Goal: Information Seeking & Learning: Learn about a topic

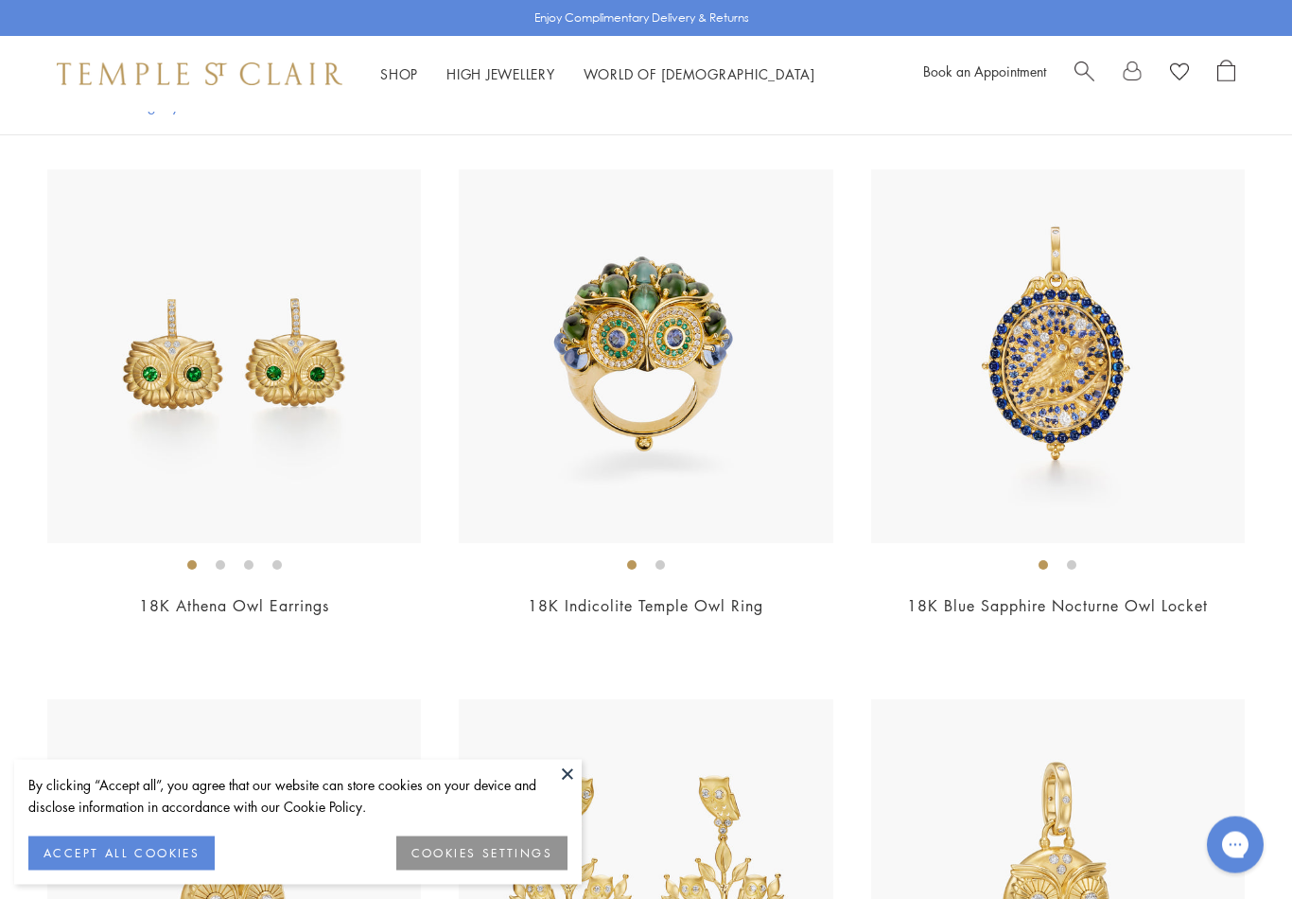
scroll to position [957, 0]
click at [341, 451] on img at bounding box center [234, 356] width 374 height 374
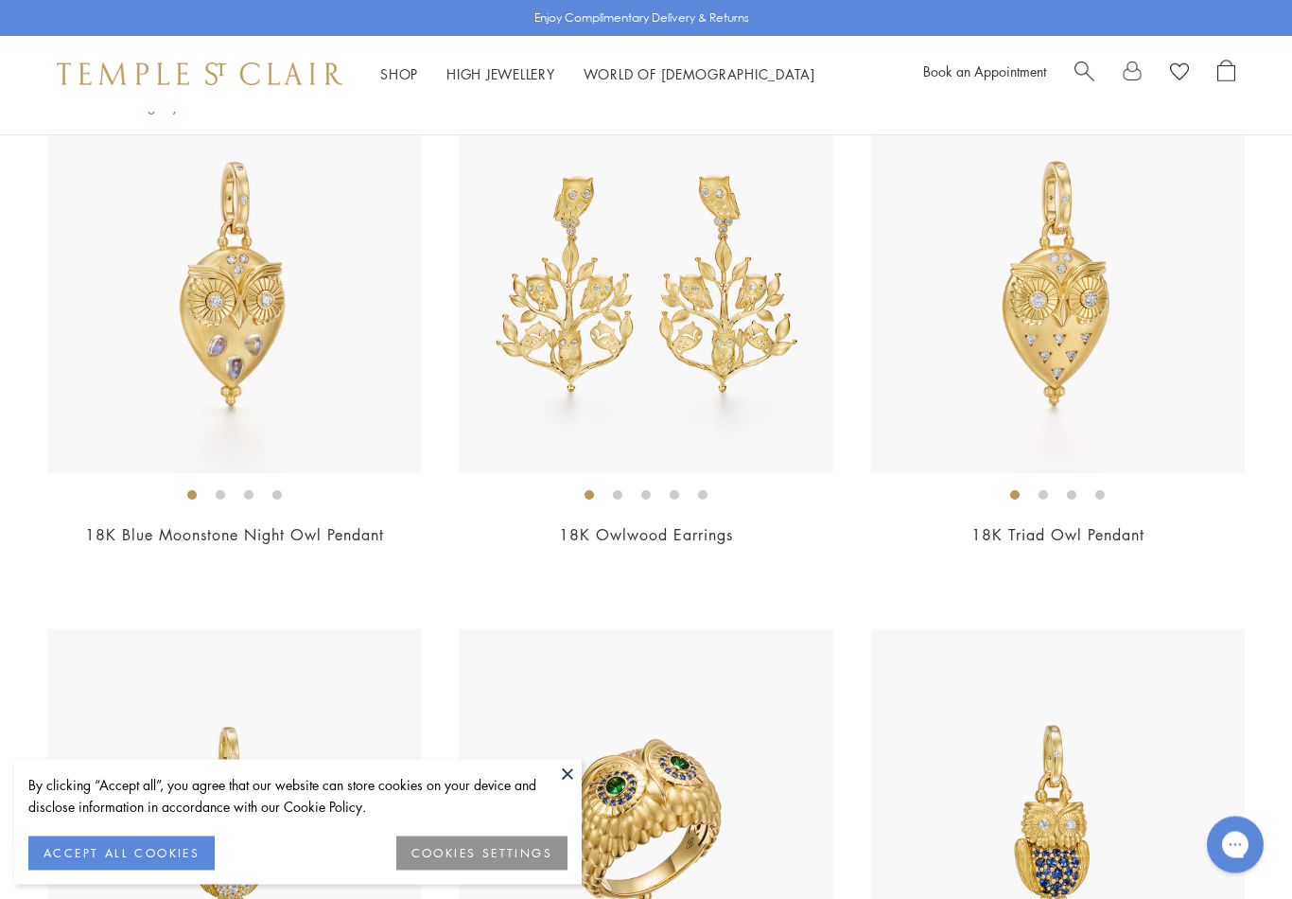
scroll to position [1558, 0]
click at [1187, 436] on img at bounding box center [1058, 285] width 374 height 374
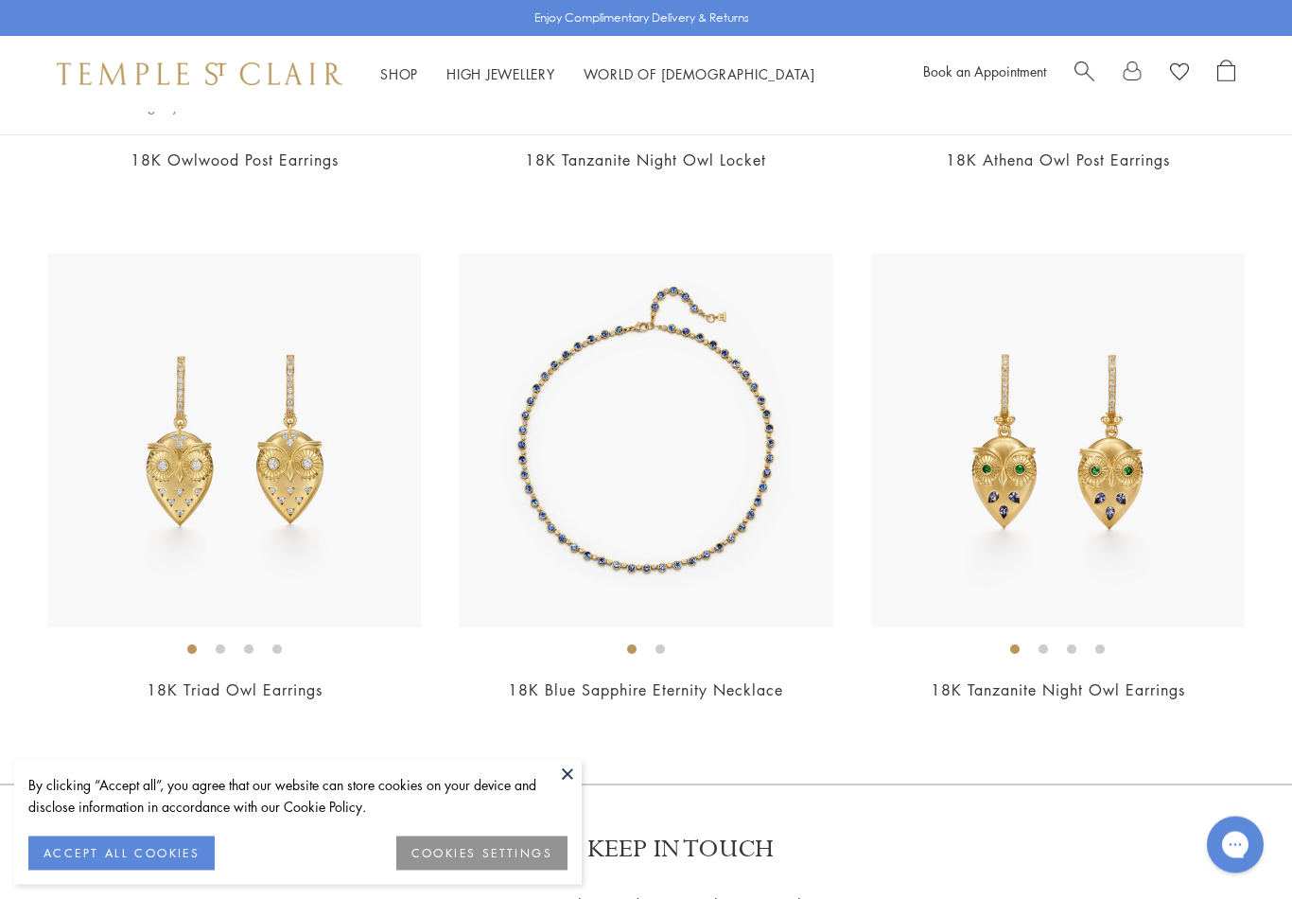
scroll to position [2993, 0]
click at [326, 518] on img at bounding box center [234, 441] width 374 height 374
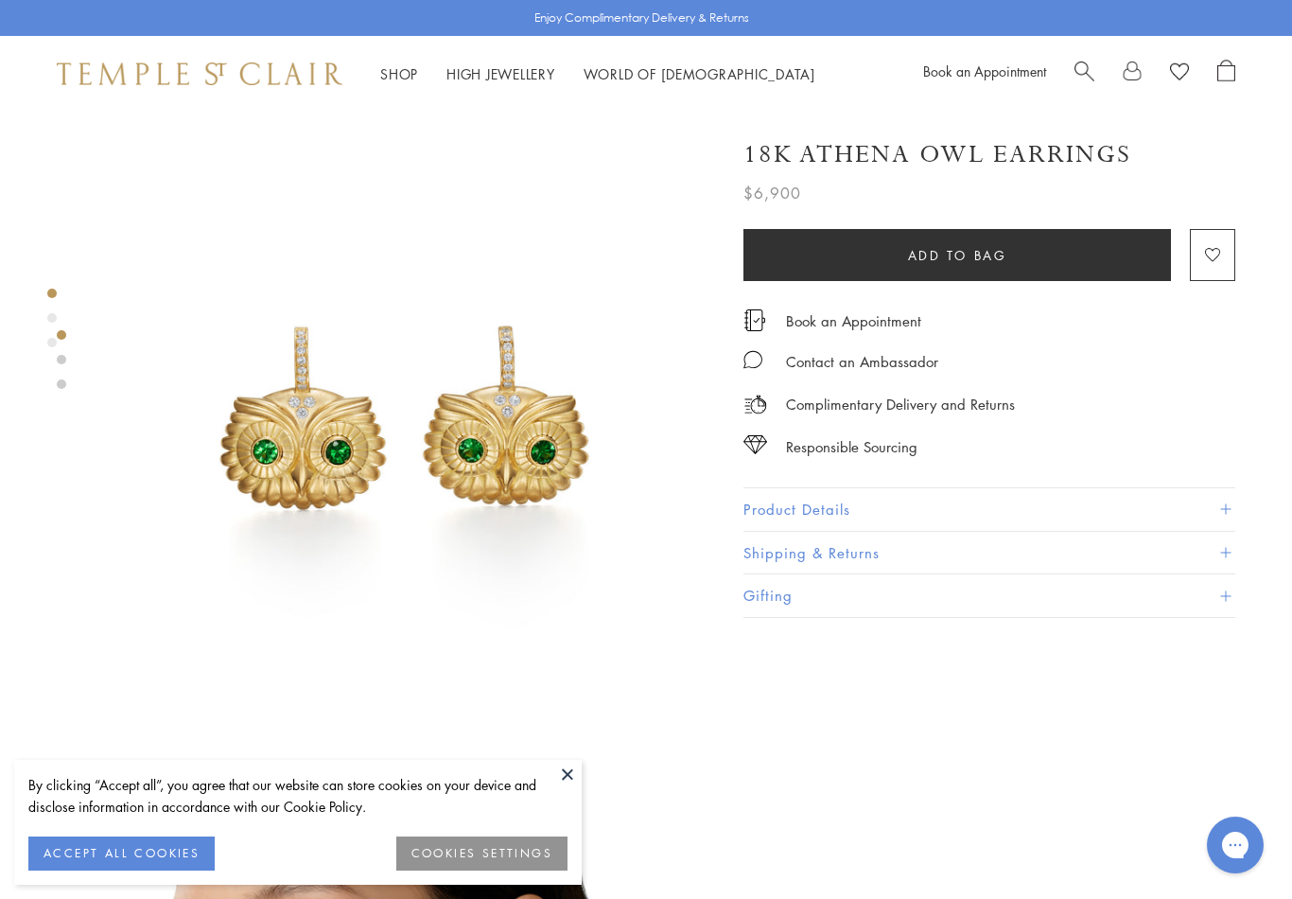
click at [155, 857] on button "ACCEPT ALL COOKIES" at bounding box center [121, 853] width 186 height 34
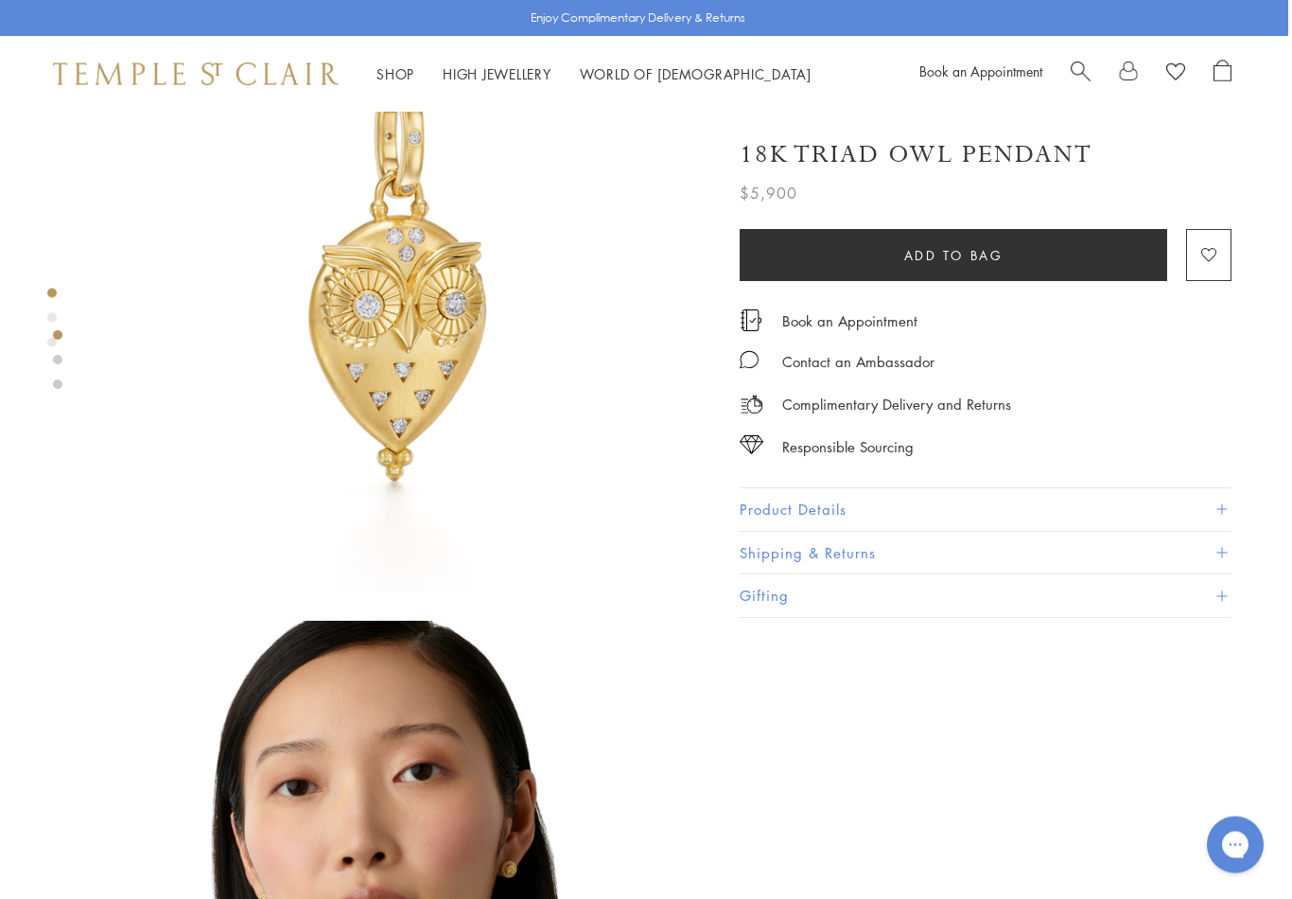
scroll to position [118, 4]
